Goal: Information Seeking & Learning: Learn about a topic

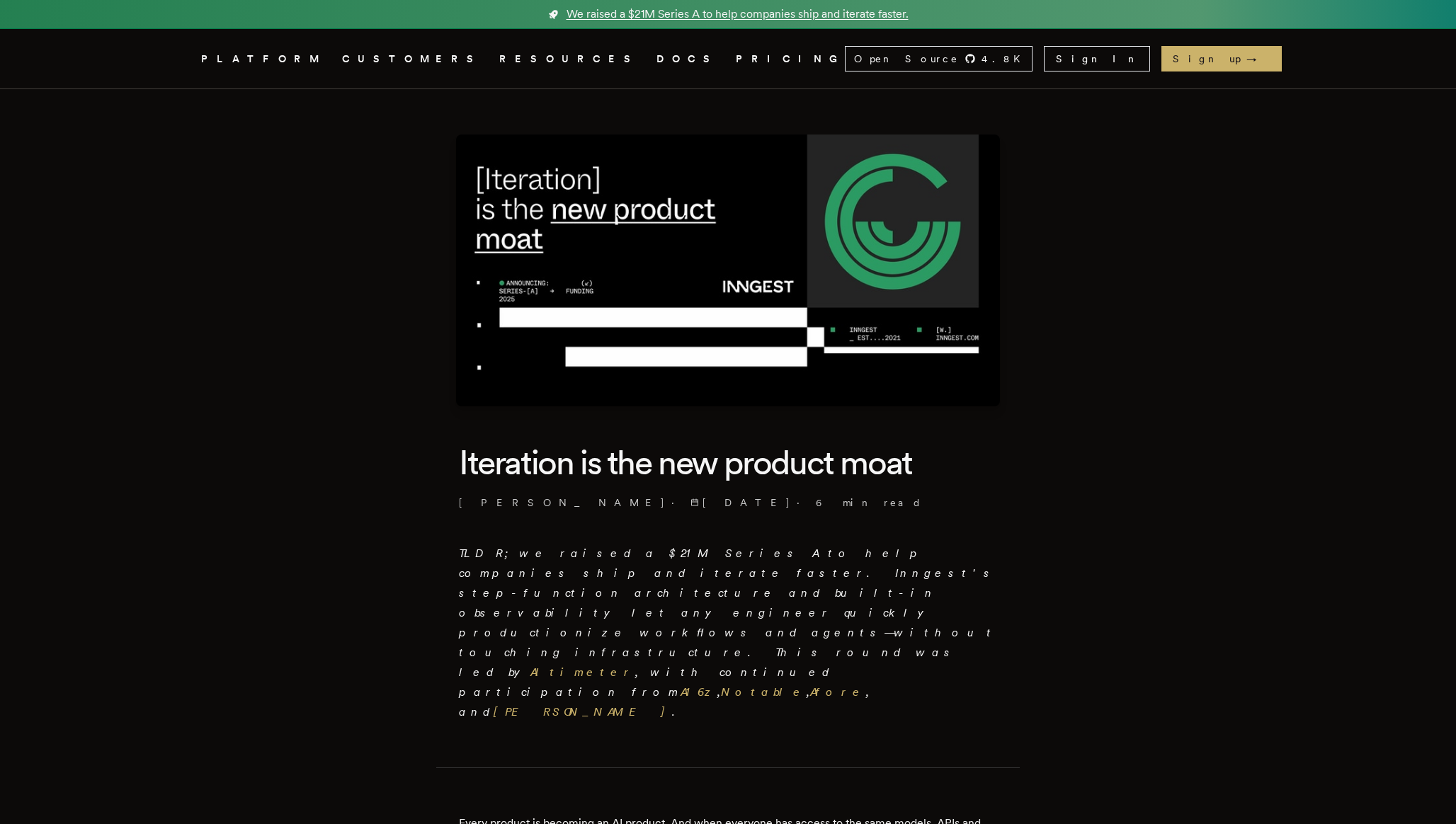
click at [674, 12] on span "We raised a $21M Series A to help companies ship and iterate faster." at bounding box center [738, 14] width 342 height 17
click at [669, 13] on span "We raised a $21M Series A to help companies ship and iterate faster." at bounding box center [738, 14] width 342 height 17
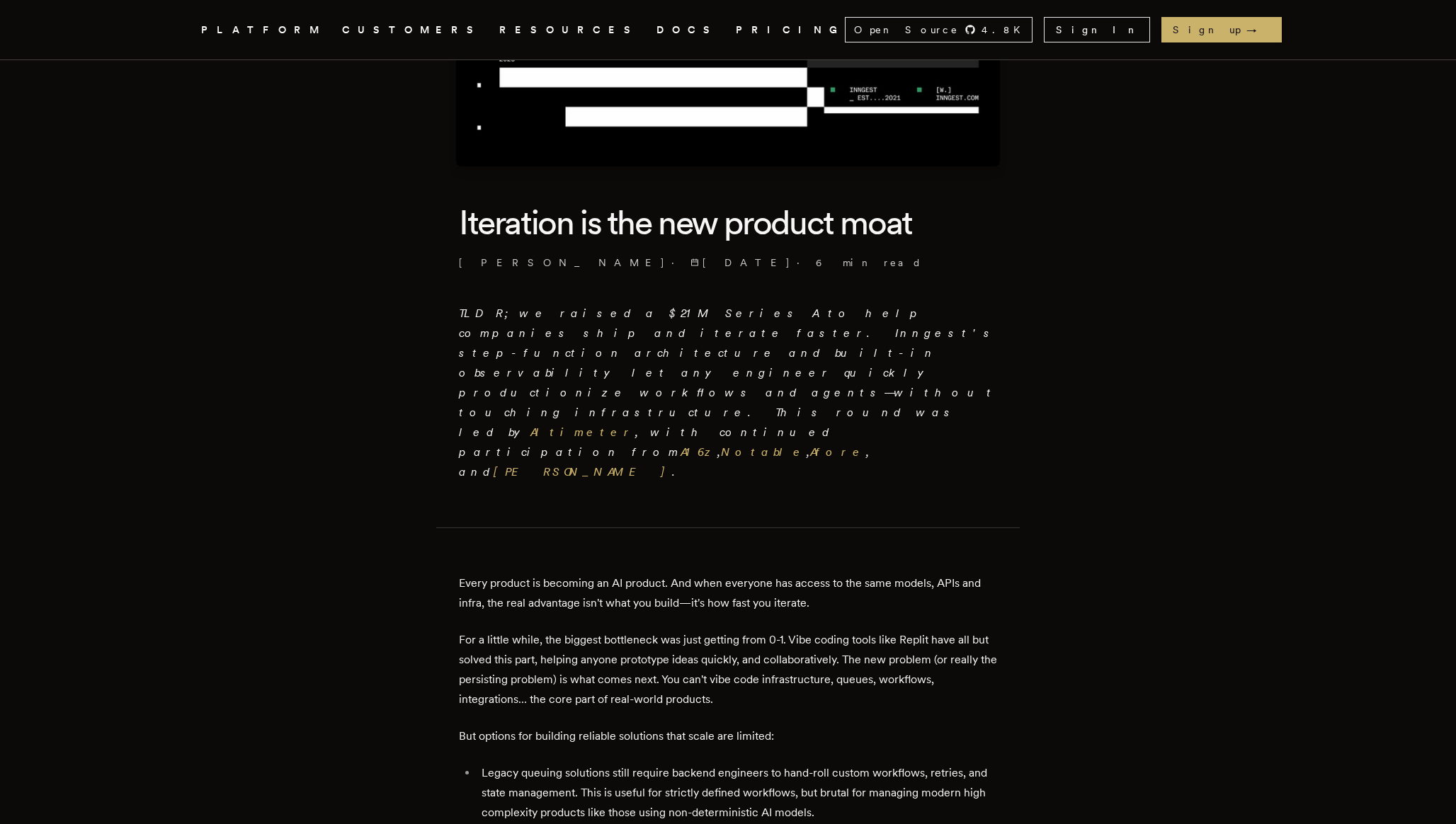
scroll to position [248, 0]
